Goal: Navigation & Orientation: Go to known website

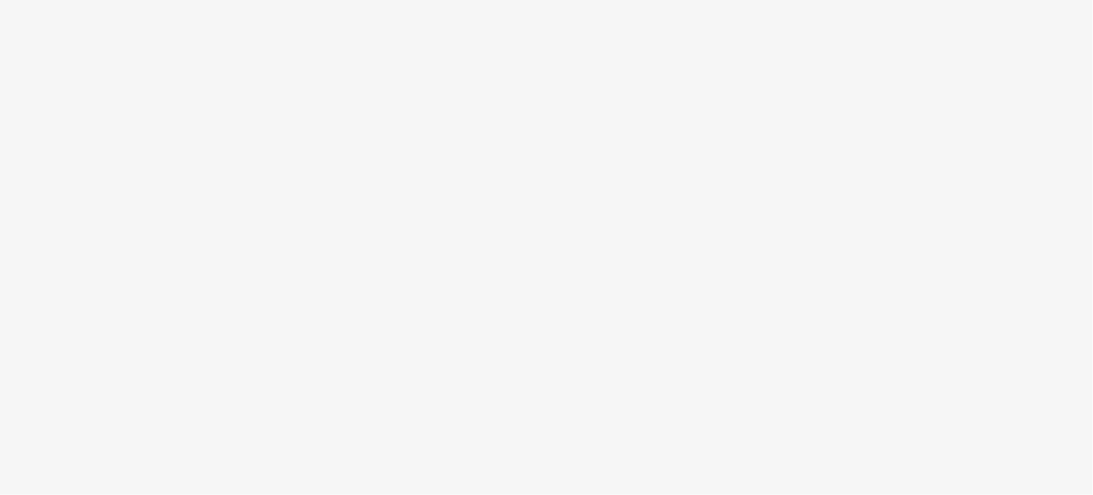
click at [712, 343] on body at bounding box center [546, 247] width 1093 height 495
